Goal: Obtain resource: Download file/media

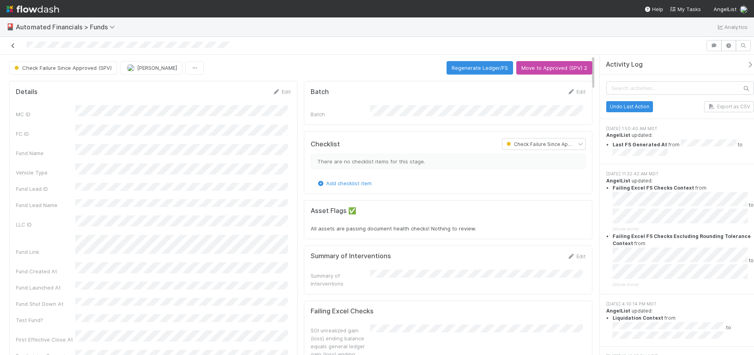
click at [14, 44] on icon at bounding box center [13, 45] width 8 height 5
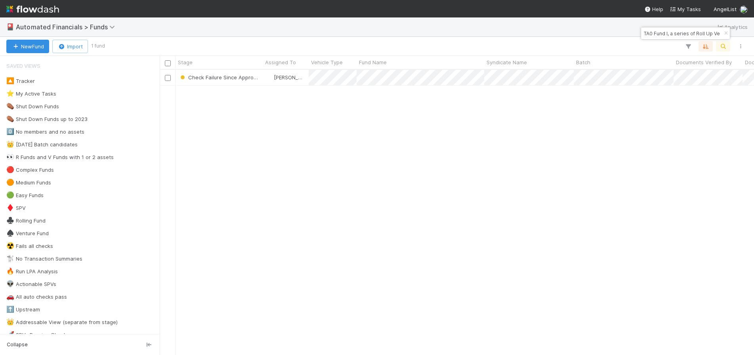
scroll to position [279, 589]
click at [726, 33] on icon "button" at bounding box center [726, 33] width 8 height 5
click at [723, 47] on icon "button" at bounding box center [723, 46] width 8 height 7
type input "SPR Gaingels Fund I, a series of MV Funds, LP"
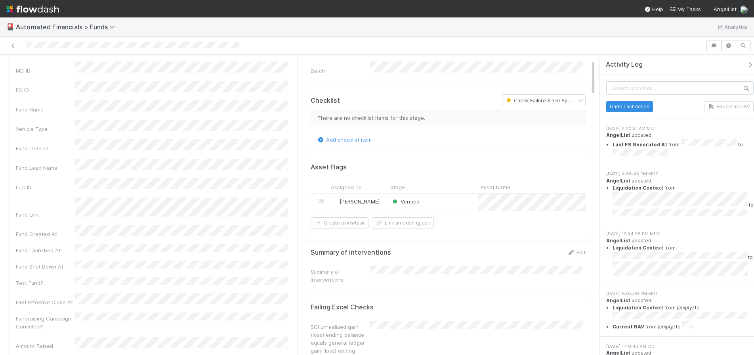
scroll to position [44, 0]
click at [14, 46] on icon at bounding box center [13, 45] width 8 height 5
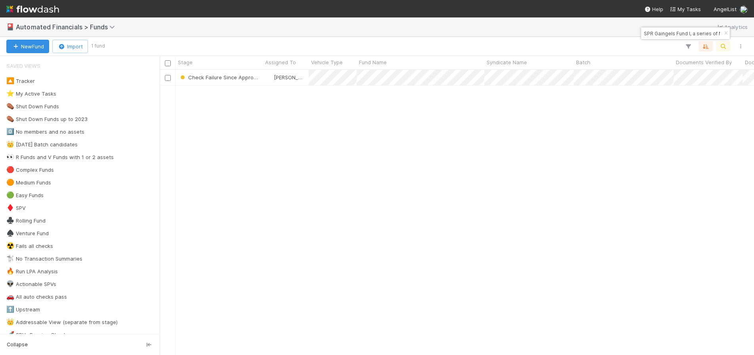
scroll to position [279, 589]
click at [725, 34] on icon "button" at bounding box center [726, 33] width 8 height 5
click at [724, 46] on icon "button" at bounding box center [723, 46] width 8 height 7
type input "LU-0105 Fund I, a series of Climate Capital Deals, LP"
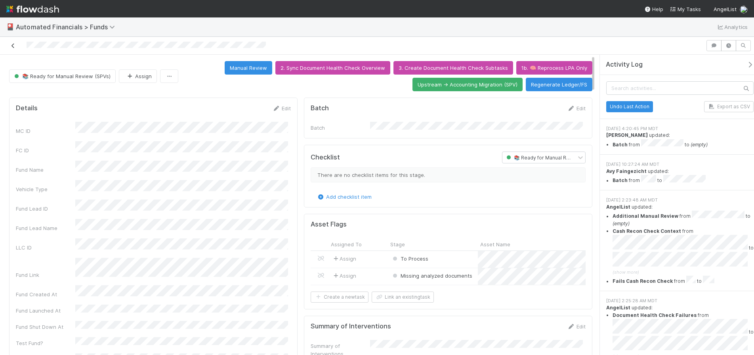
click at [13, 44] on icon at bounding box center [13, 45] width 8 height 5
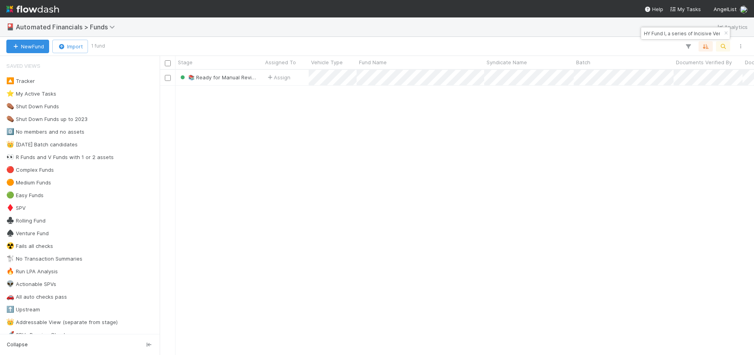
scroll to position [279, 589]
click at [725, 32] on icon "button" at bounding box center [726, 33] width 8 height 5
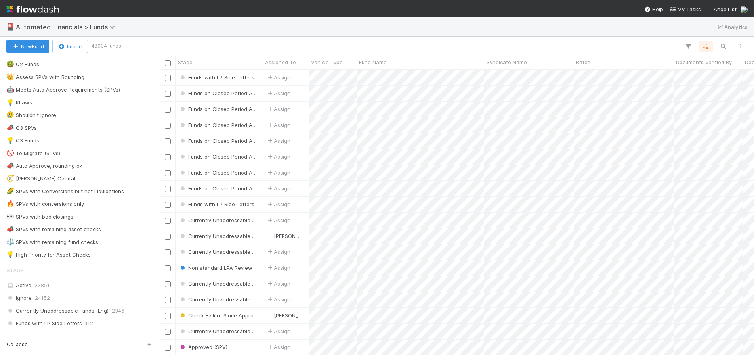
scroll to position [461, 0]
click at [96, 283] on div "Active 23851" at bounding box center [81, 284] width 151 height 10
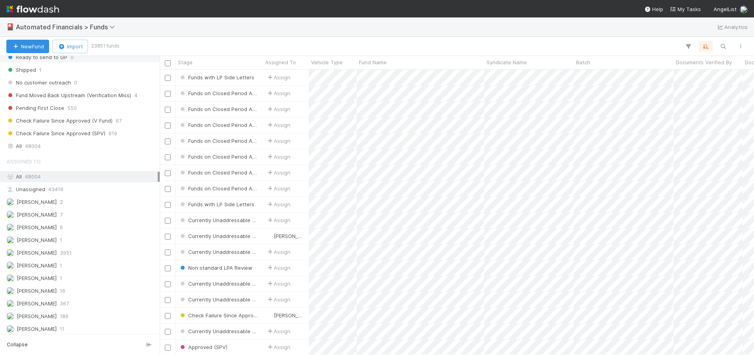
scroll to position [279, 589]
click at [66, 142] on div "All 48004" at bounding box center [81, 144] width 151 height 10
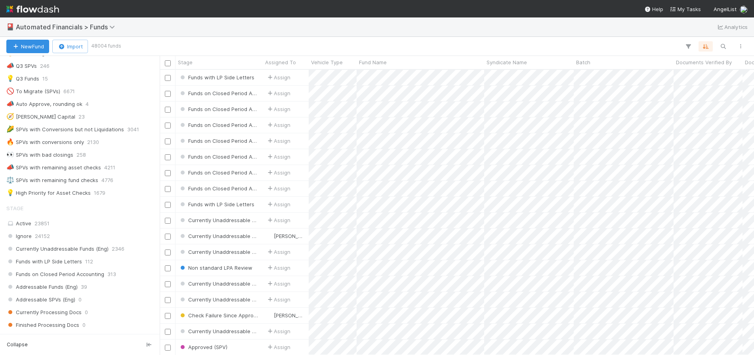
scroll to position [522, 0]
click at [73, 141] on div "🔥 SPVs with conversions only" at bounding box center [45, 143] width 78 height 10
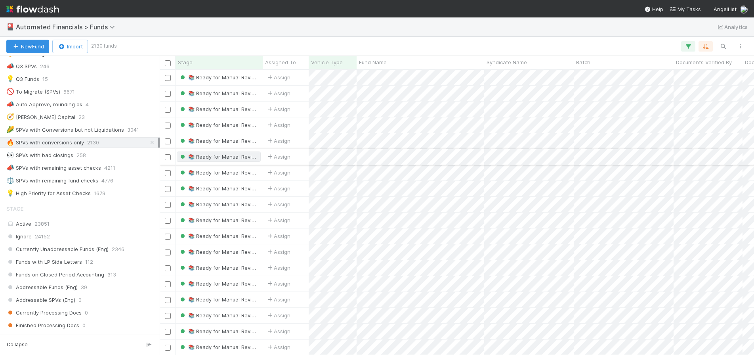
scroll to position [279, 589]
click at [689, 43] on icon "button" at bounding box center [688, 46] width 8 height 7
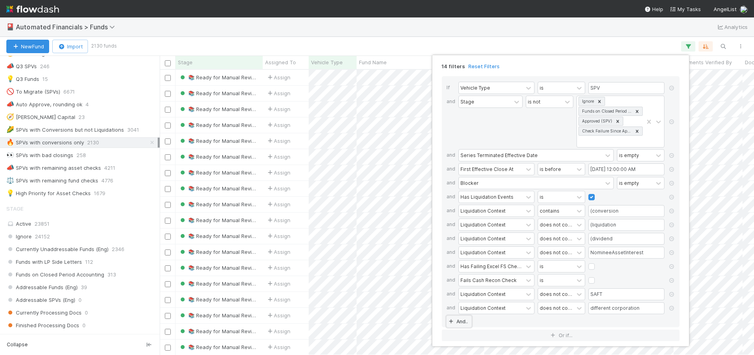
click at [461, 324] on link "And.." at bounding box center [459, 320] width 25 height 11
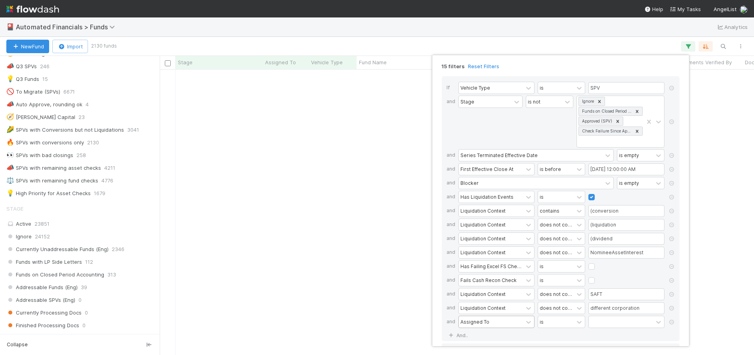
click at [485, 323] on div "Assigned To" at bounding box center [475, 321] width 29 height 7
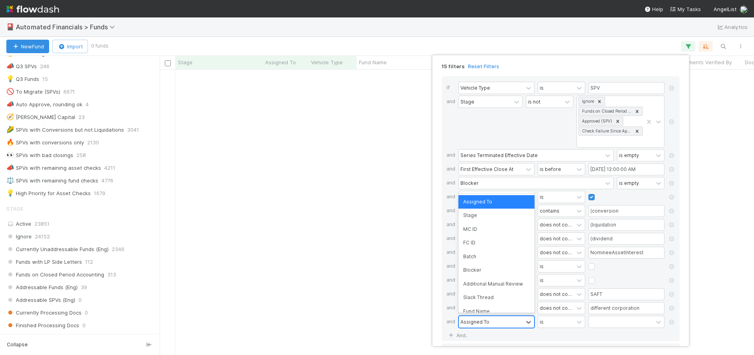
scroll to position [273, 589]
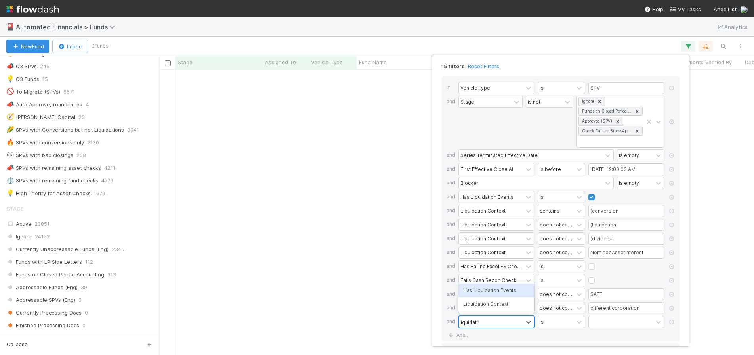
type input "liquidation"
click at [505, 301] on div "Liquidation Context" at bounding box center [497, 303] width 76 height 13
click at [603, 324] on input "text" at bounding box center [627, 322] width 76 height 12
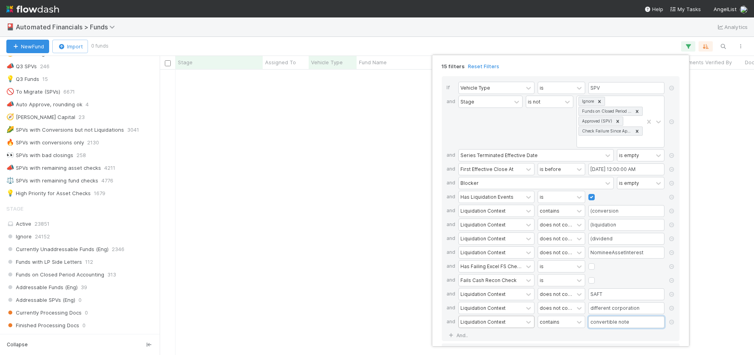
type input "convertible note"
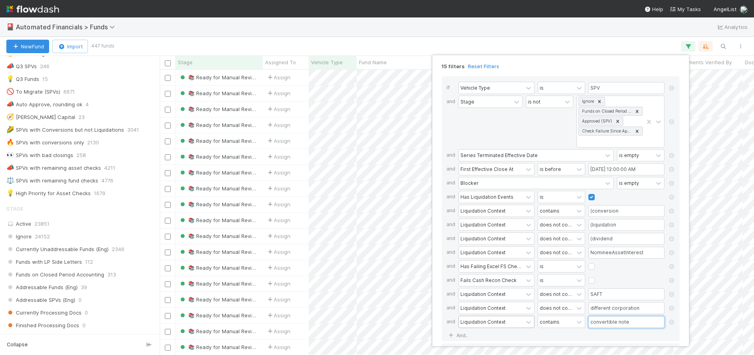
scroll to position [279, 589]
click at [420, 47] on div "15 filters Reset Filters If Vehicle Type is SPV and Stage is not Ignore Funds o…" at bounding box center [377, 177] width 754 height 355
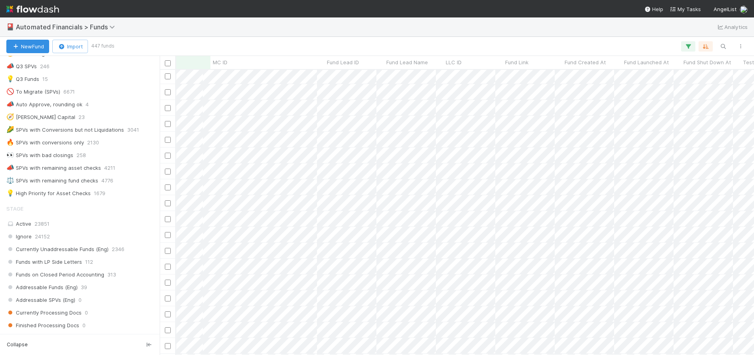
scroll to position [0, 0]
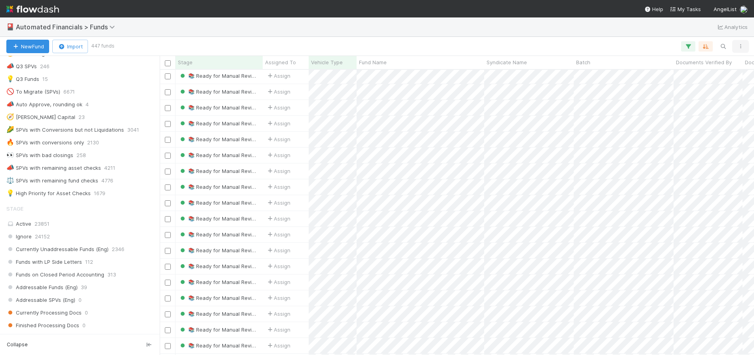
click at [741, 49] on button "button" at bounding box center [741, 46] width 14 height 10
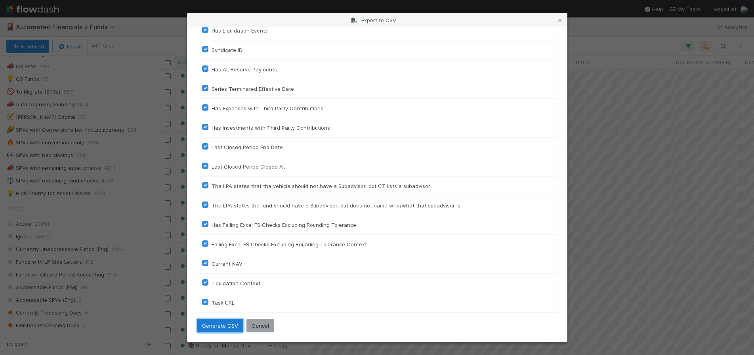
click at [218, 326] on button "Generate CSV" at bounding box center [220, 325] width 46 height 13
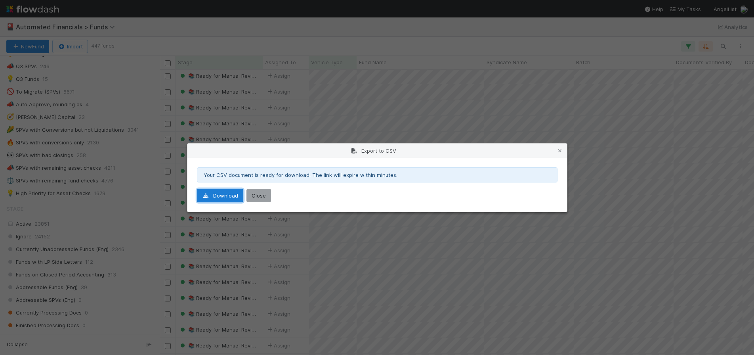
click at [228, 196] on link "Download" at bounding box center [220, 195] width 46 height 13
click at [263, 196] on button "Close" at bounding box center [259, 195] width 25 height 13
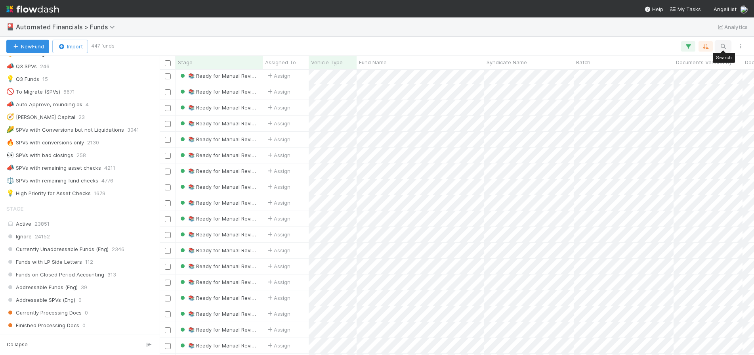
click at [725, 44] on icon "button" at bounding box center [723, 46] width 8 height 7
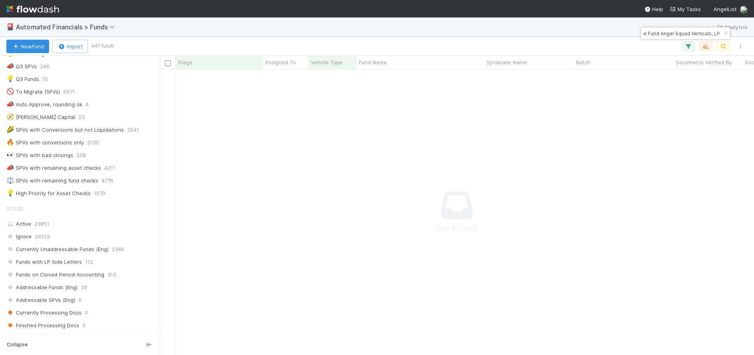
scroll to position [273, 589]
type input "PA Fund I, a series of Hustle Fund Angel Squad Verticals, LP"
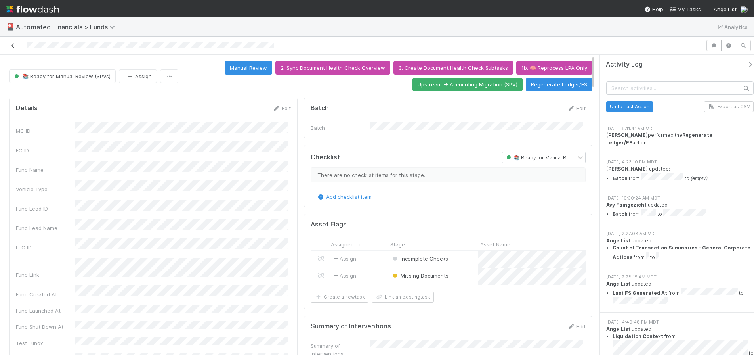
click at [14, 48] on link at bounding box center [13, 46] width 8 height 8
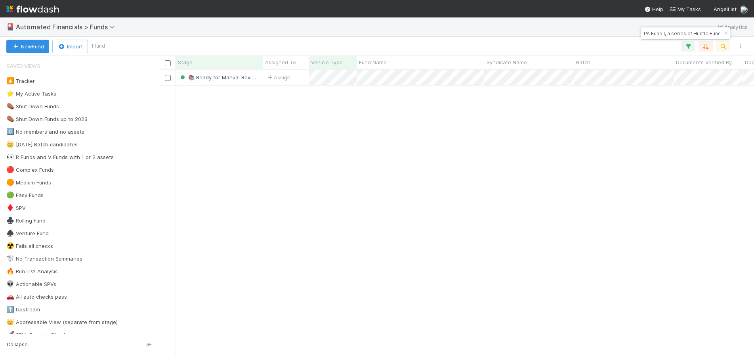
scroll to position [279, 589]
click at [723, 33] on icon "button" at bounding box center [726, 33] width 8 height 5
click at [725, 46] on icon "button" at bounding box center [723, 46] width 8 height 7
type input "AG Fund I, a series of [PERSON_NAME] Funds, LP"
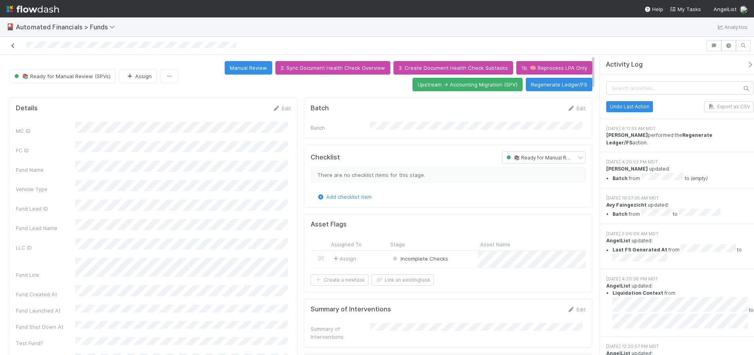
click at [11, 47] on icon at bounding box center [13, 45] width 8 height 5
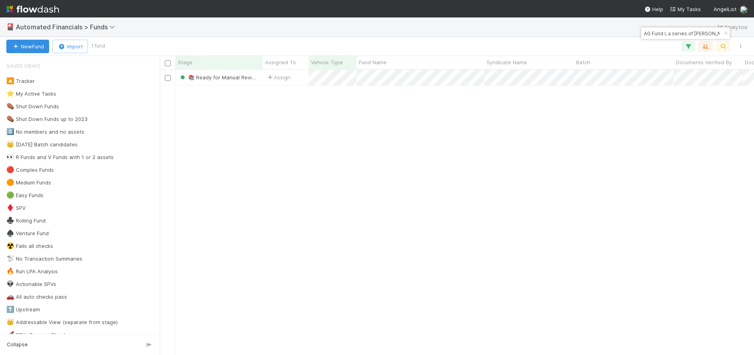
scroll to position [279, 589]
click at [727, 32] on icon "button" at bounding box center [726, 33] width 8 height 5
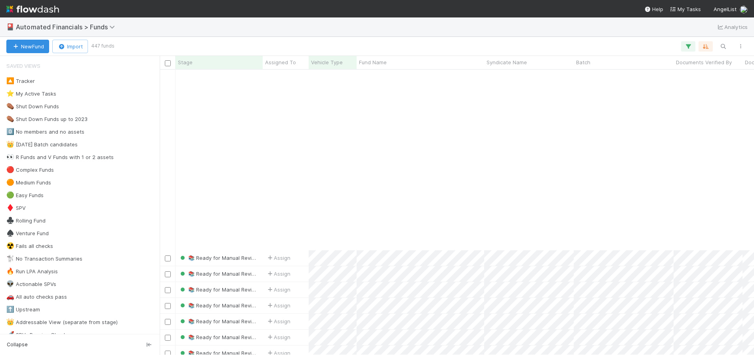
scroll to position [1307, 0]
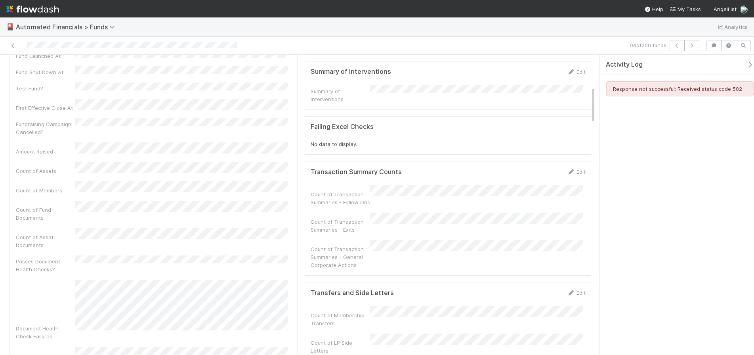
scroll to position [1, 0]
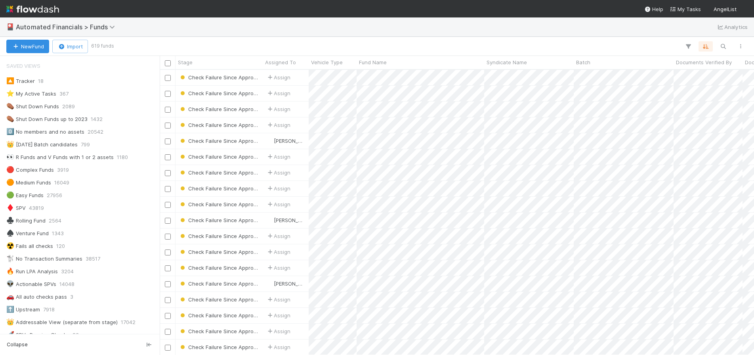
scroll to position [6, 6]
click at [728, 44] on button "button" at bounding box center [723, 46] width 14 height 10
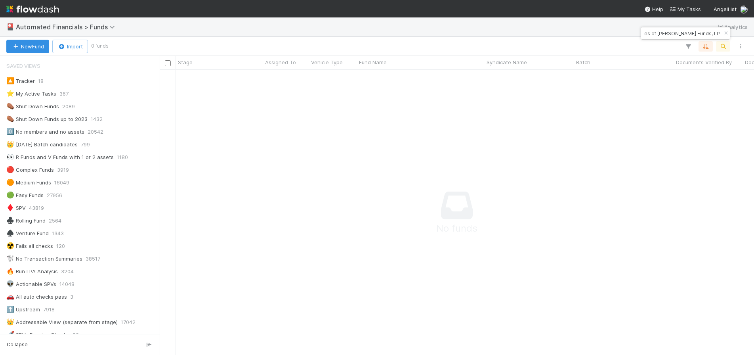
scroll to position [273, 589]
type input "AG Fund I, a series of [PERSON_NAME] Funds, LP"
click at [638, 44] on div at bounding box center [428, 46] width 642 height 10
click at [680, 34] on input "AG Fund I, a series of [PERSON_NAME] Funds, LP" at bounding box center [681, 34] width 79 height 10
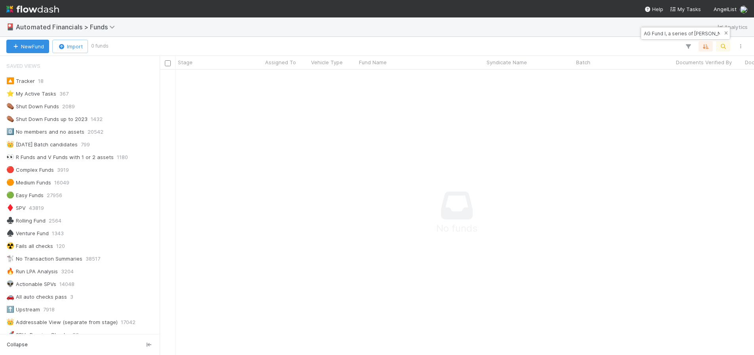
click at [724, 34] on icon "button" at bounding box center [726, 33] width 8 height 5
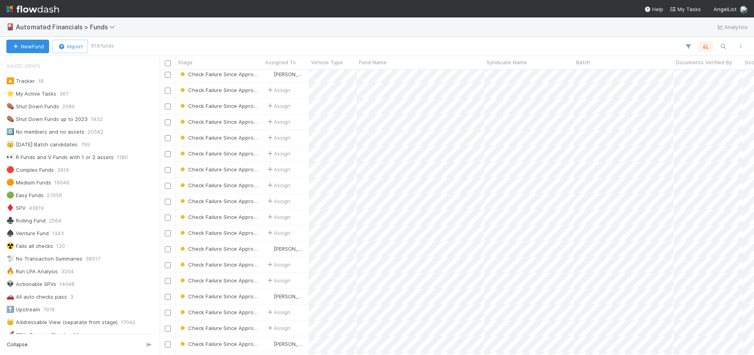
scroll to position [1511, 0]
